Goal: Ask a question

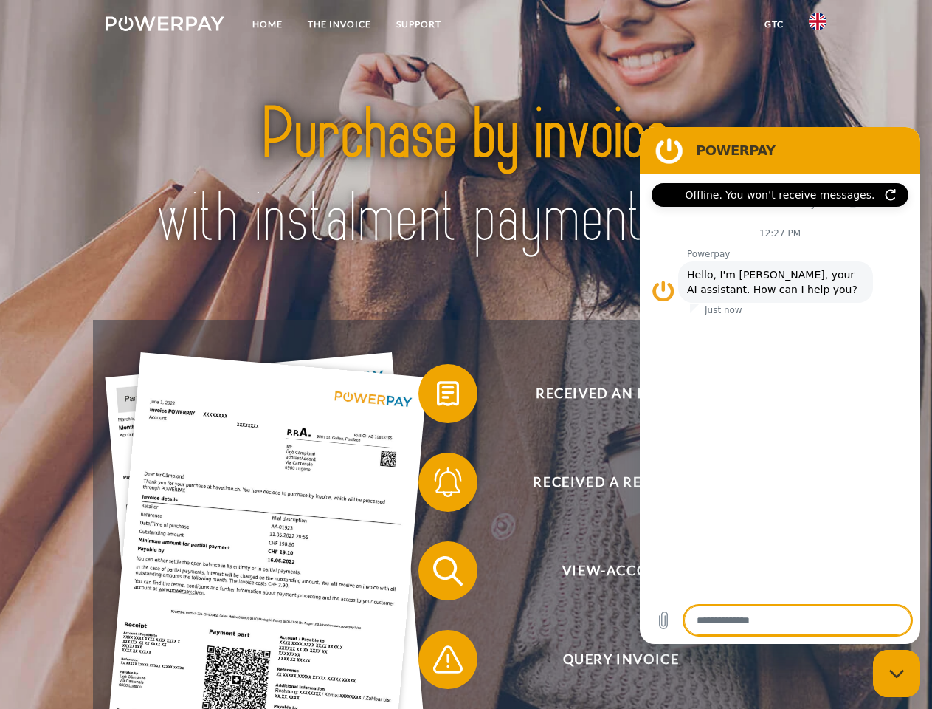
click at [165, 26] on img at bounding box center [165, 23] width 119 height 15
click at [818, 26] on img at bounding box center [818, 22] width 18 height 18
click at [774, 24] on link "GTC" at bounding box center [774, 24] width 44 height 27
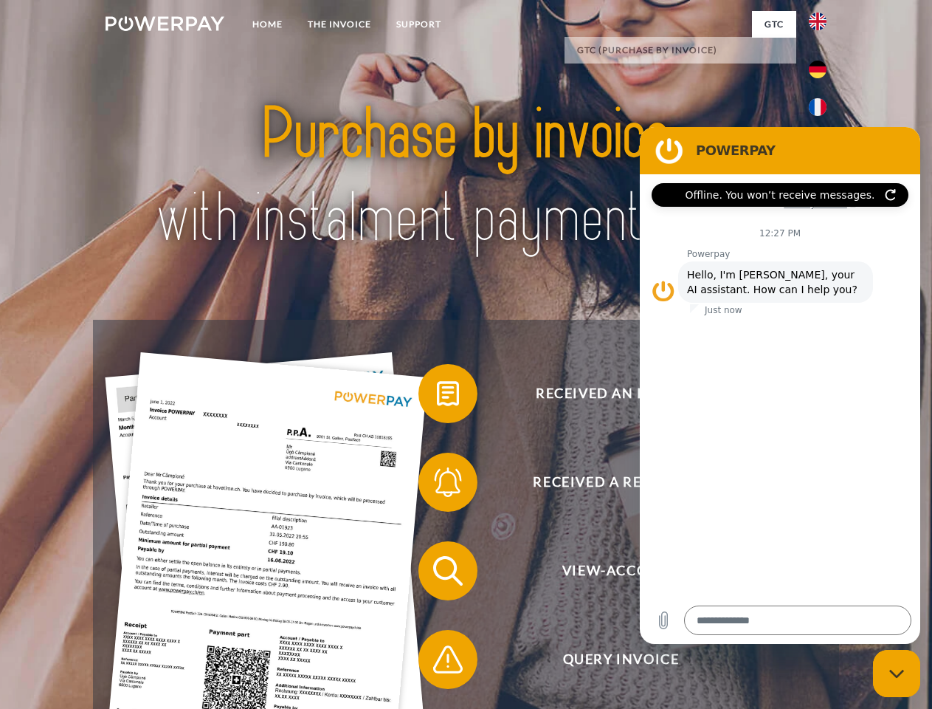
click at [437, 396] on span at bounding box center [426, 394] width 74 height 74
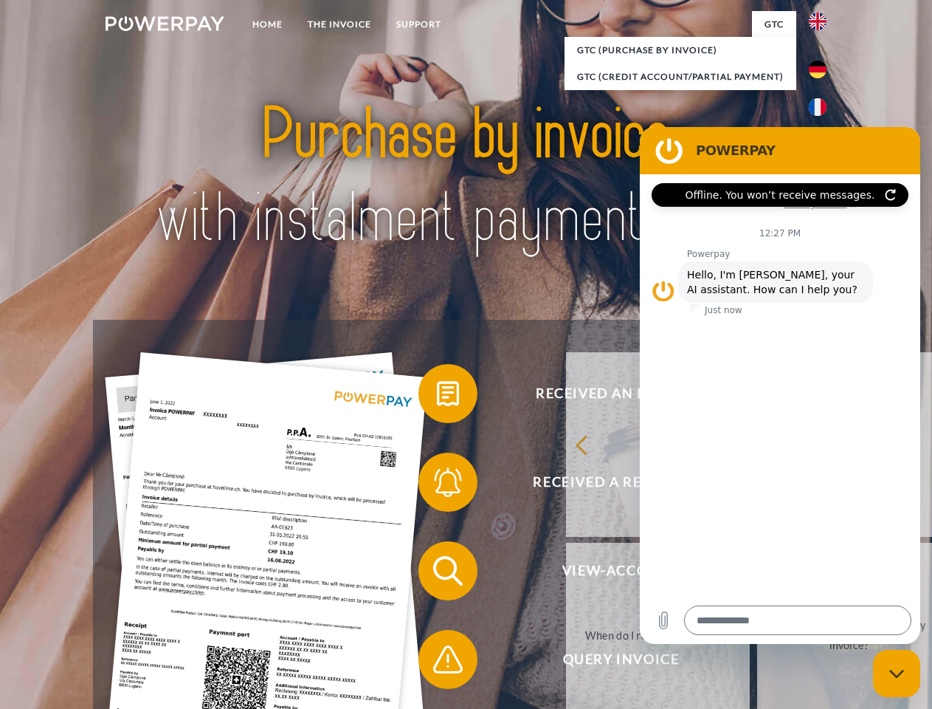
click at [437, 485] on span at bounding box center [426, 482] width 74 height 74
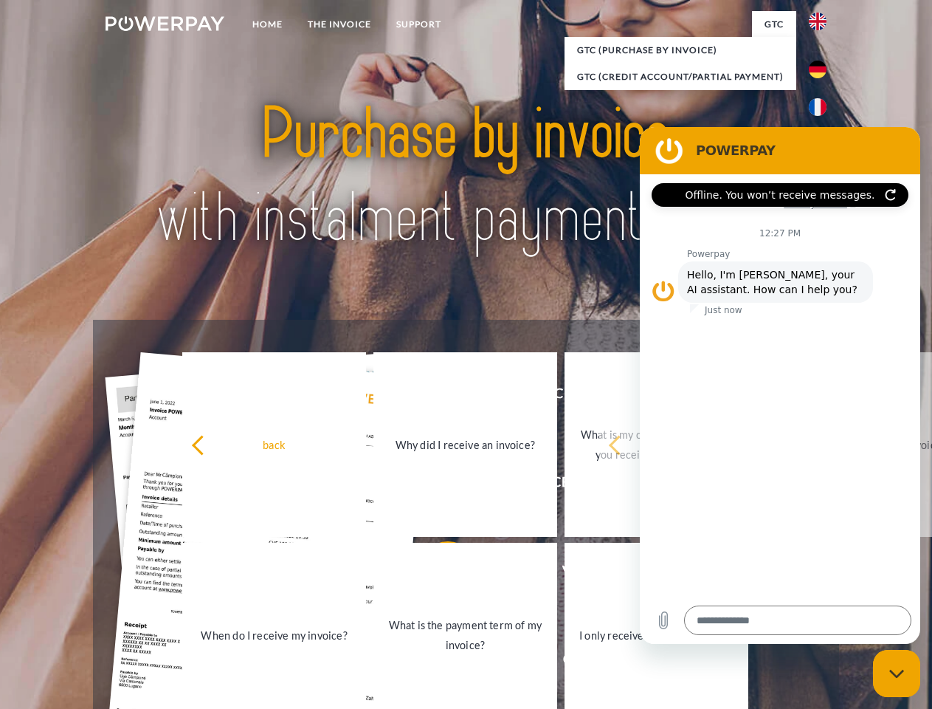
click at [437, 574] on link "What is the payment term of my invoice?" at bounding box center [466, 635] width 184 height 185
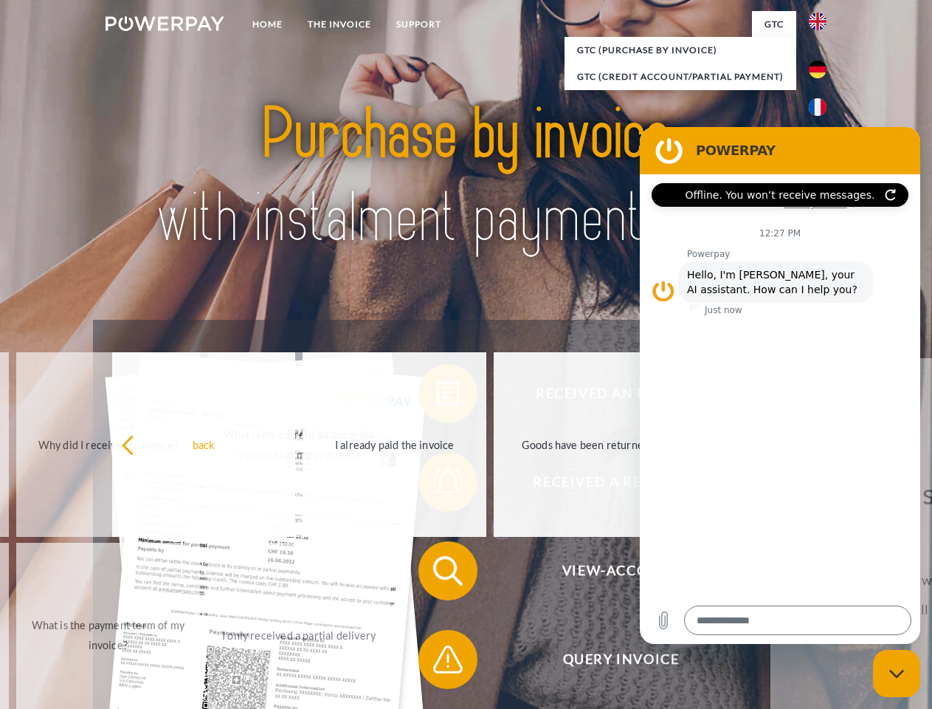
click at [437, 662] on span at bounding box center [426, 659] width 74 height 74
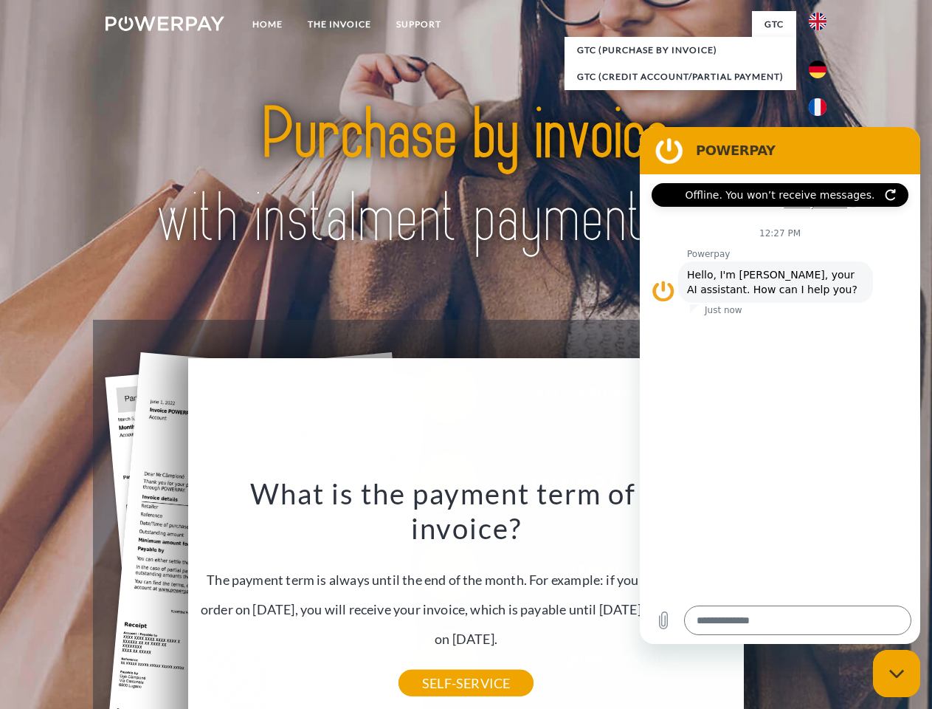
click at [897, 673] on icon "Close messaging window" at bounding box center [898, 674] width 16 height 10
type textarea "*"
